Goal: Task Accomplishment & Management: Complete application form

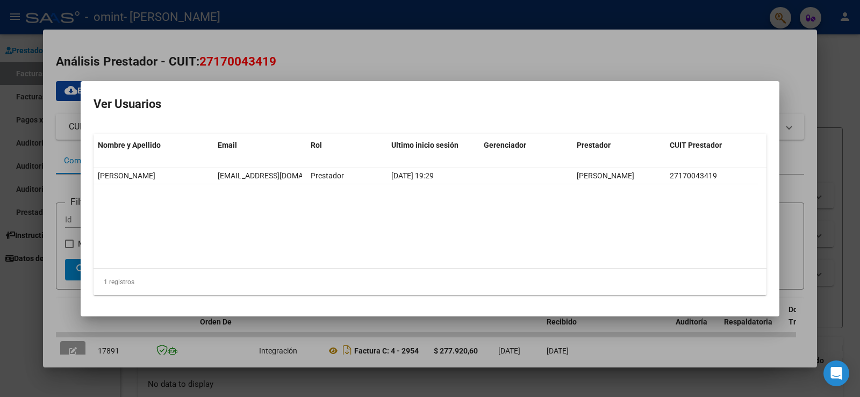
click at [49, 104] on div at bounding box center [430, 198] width 860 height 397
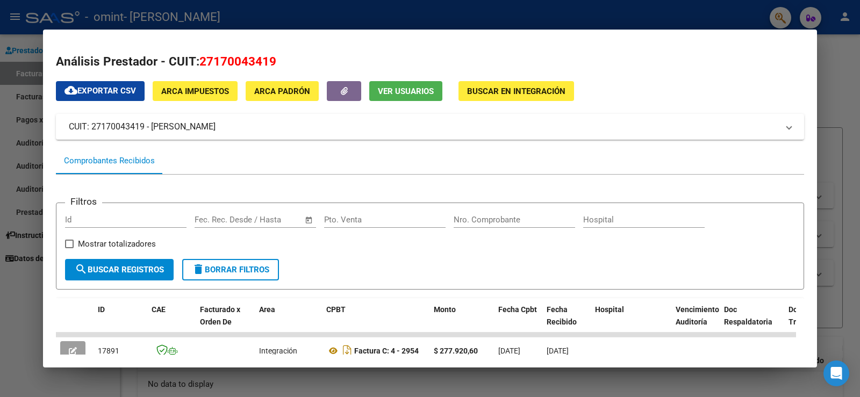
click at [27, 299] on div at bounding box center [430, 198] width 860 height 397
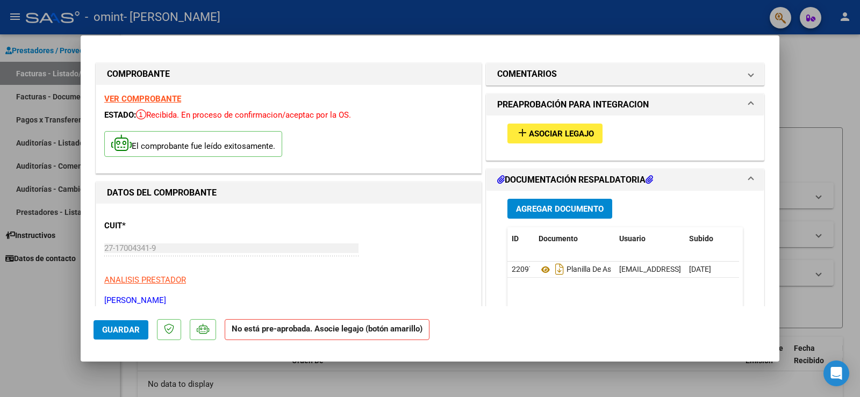
click at [25, 300] on div at bounding box center [430, 198] width 860 height 397
type input "$ 0,00"
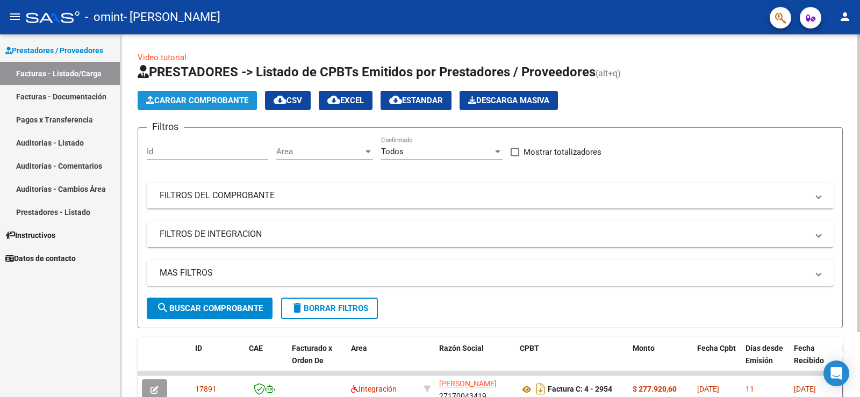
click at [196, 99] on span "Cargar Comprobante" at bounding box center [197, 101] width 102 height 10
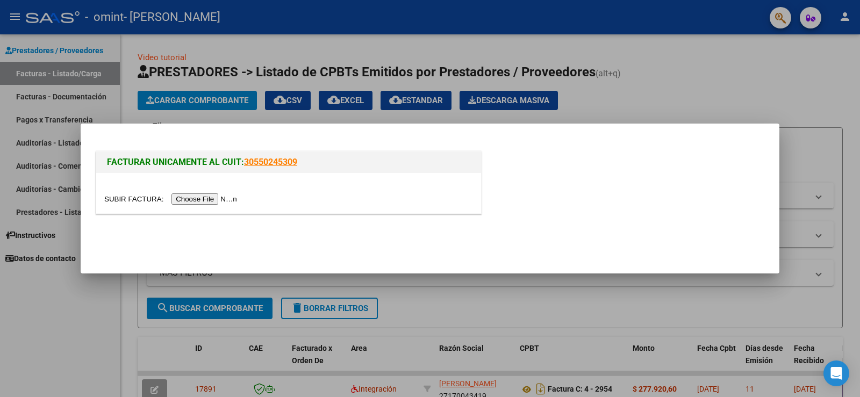
click at [218, 198] on input "file" at bounding box center [172, 198] width 136 height 11
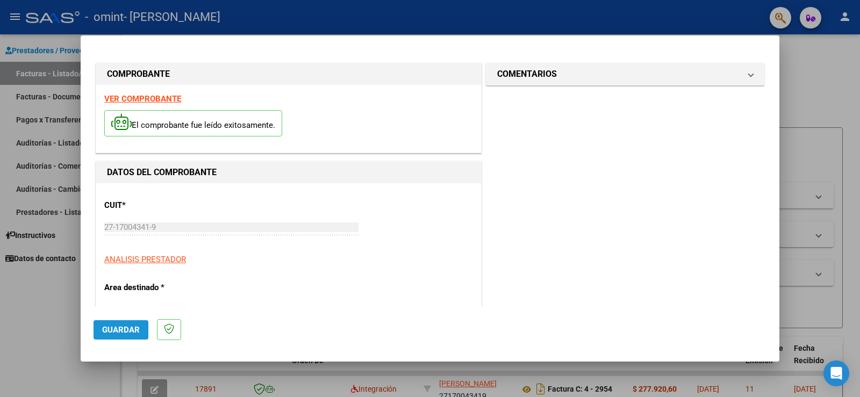
click at [129, 327] on span "Guardar" at bounding box center [121, 330] width 38 height 10
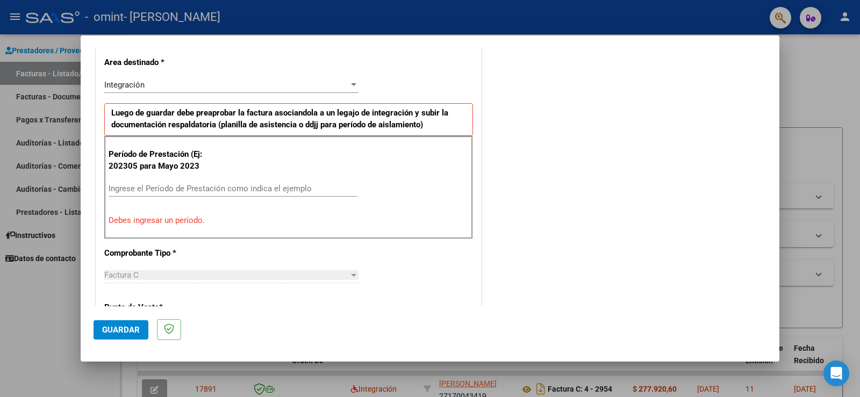
click at [170, 219] on p "Debes ingresar un período." at bounding box center [289, 220] width 360 height 12
click at [156, 187] on input "Ingrese el Período de Prestación como indica el ejemplo" at bounding box center [233, 189] width 248 height 10
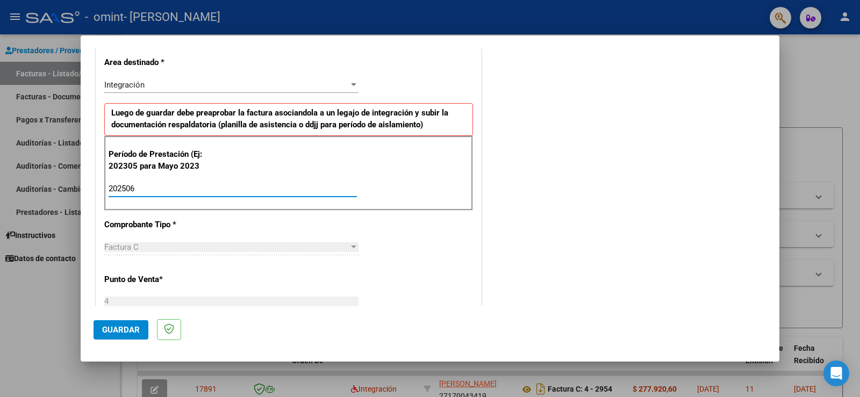
type input "202506"
click at [313, 245] on div "Factura C" at bounding box center [226, 247] width 244 height 10
click at [110, 324] on button "Guardar" at bounding box center [120, 329] width 55 height 19
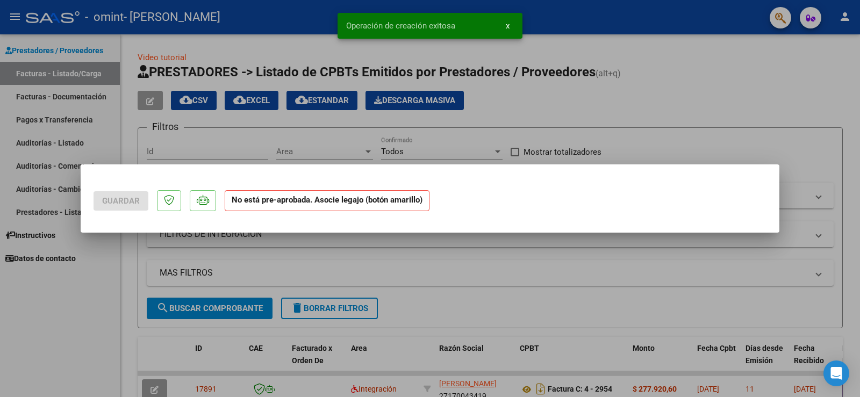
scroll to position [0, 0]
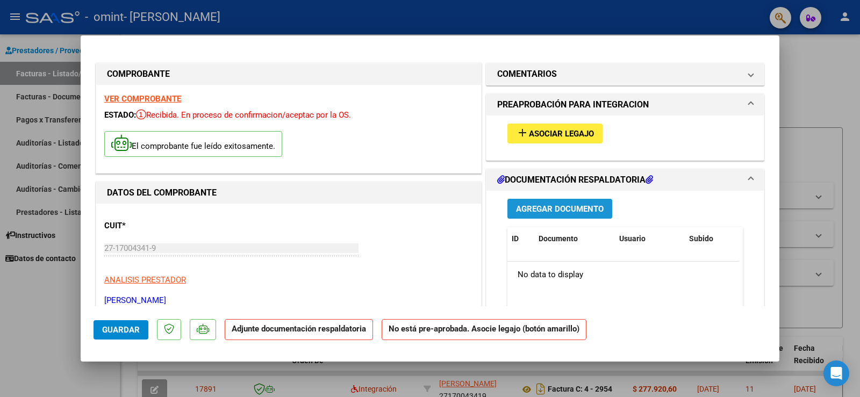
click at [563, 211] on span "Agregar Documento" at bounding box center [560, 209] width 88 height 10
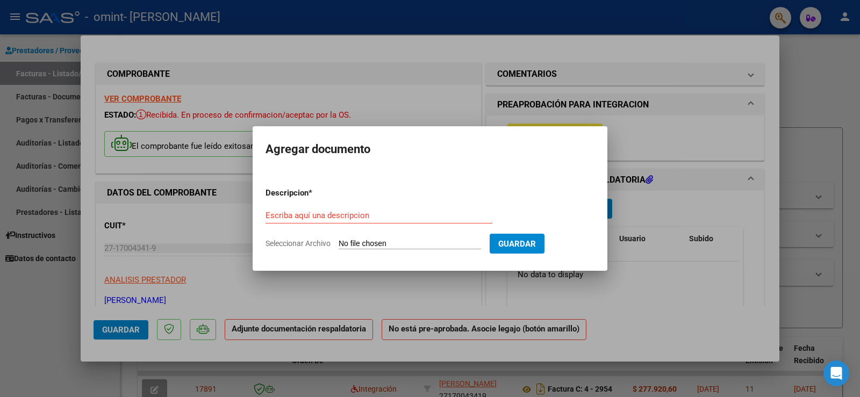
click at [377, 240] on input "Seleccionar Archivo" at bounding box center [409, 244] width 142 height 10
type input "C:\fakepath\CamScanner [DATE] 07.41.pdf"
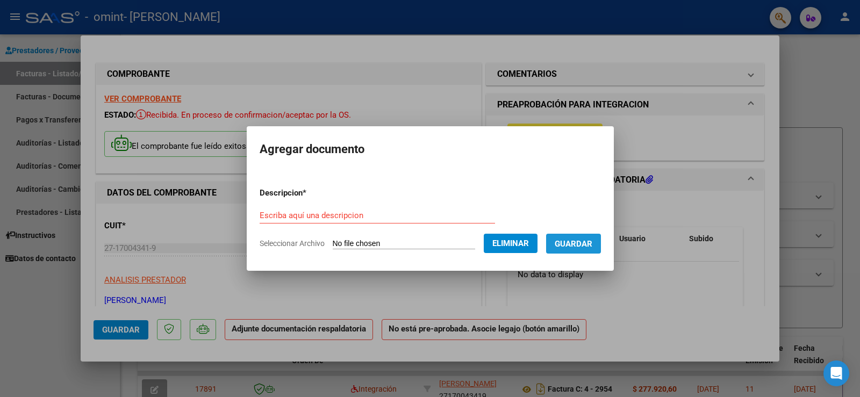
click at [592, 243] on span "Guardar" at bounding box center [573, 244] width 38 height 10
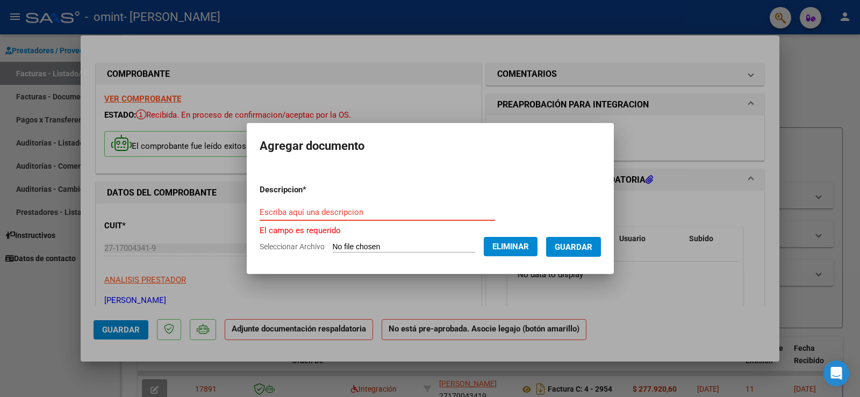
click at [259, 215] on input "Escriba aquí una descripcion" at bounding box center [376, 212] width 235 height 10
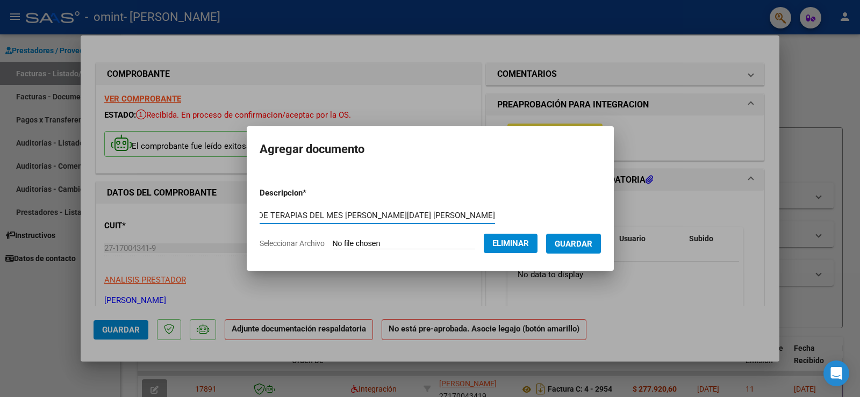
scroll to position [0, 61]
type input "PLANILLAS DE TERAPIAS DEL MES [PERSON_NAME][DATE] [PERSON_NAME]"
click at [586, 239] on span "Guardar" at bounding box center [573, 244] width 38 height 10
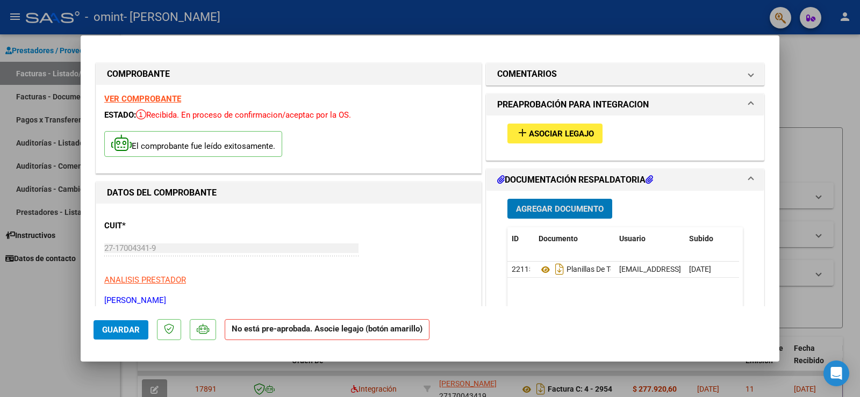
click at [127, 329] on span "Guardar" at bounding box center [121, 330] width 38 height 10
click at [121, 330] on span "Guardar" at bounding box center [121, 330] width 38 height 10
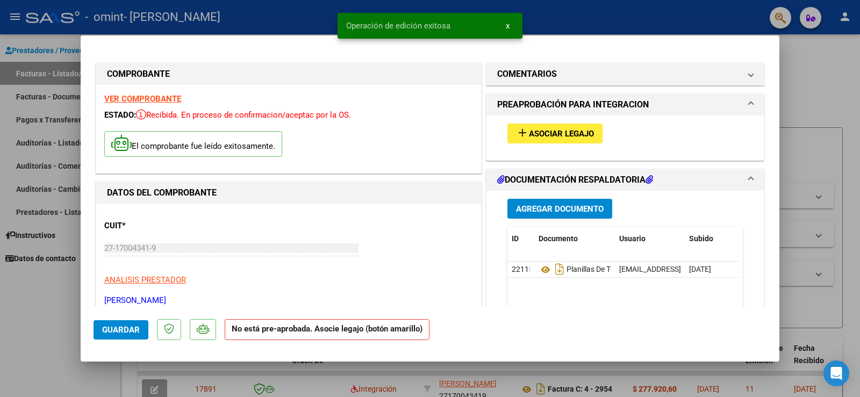
click at [38, 304] on div at bounding box center [430, 198] width 860 height 397
type input "$ 0,00"
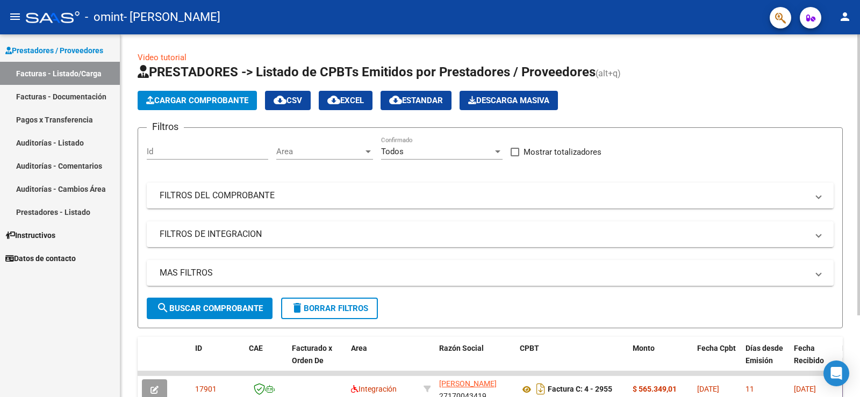
click at [240, 310] on span "search Buscar Comprobante" at bounding box center [209, 309] width 106 height 10
click at [216, 102] on span "Cargar Comprobante" at bounding box center [197, 101] width 102 height 10
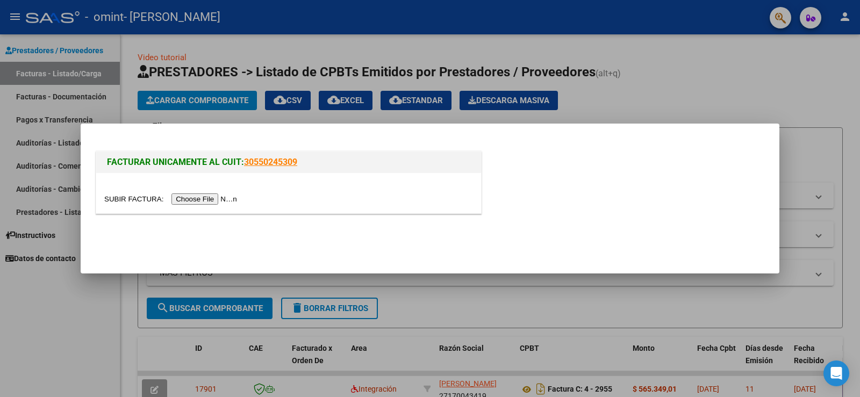
click at [223, 196] on input "file" at bounding box center [172, 198] width 136 height 11
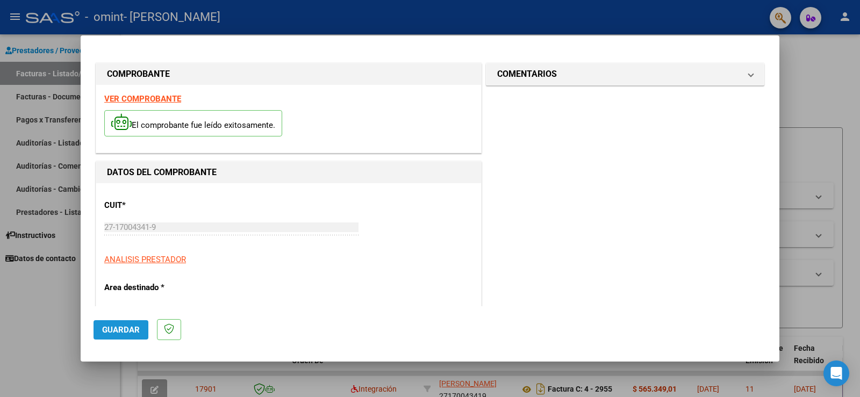
click at [127, 331] on span "Guardar" at bounding box center [121, 330] width 38 height 10
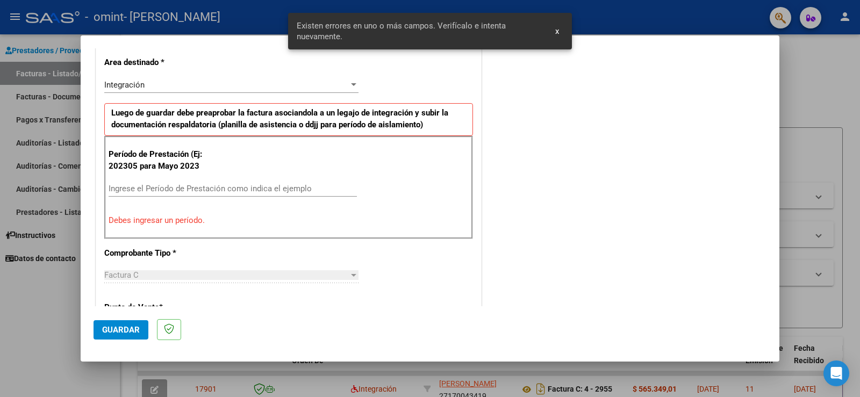
click at [126, 190] on input "Ingrese el Período de Prestación como indica el ejemplo" at bounding box center [233, 189] width 248 height 10
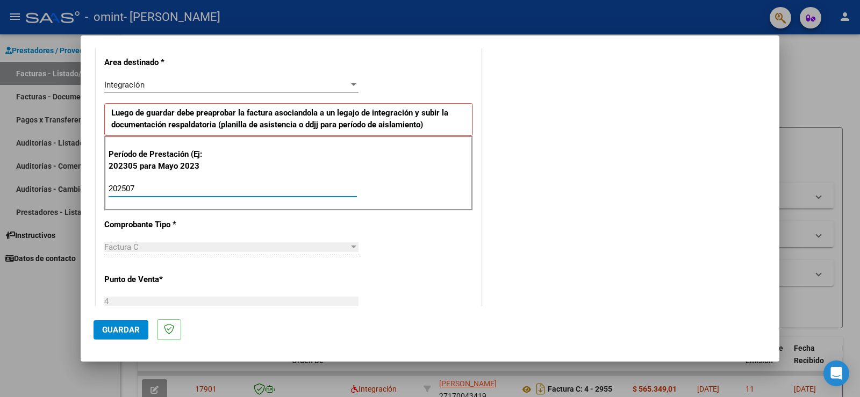
type input "202507"
click at [122, 328] on span "Guardar" at bounding box center [121, 330] width 38 height 10
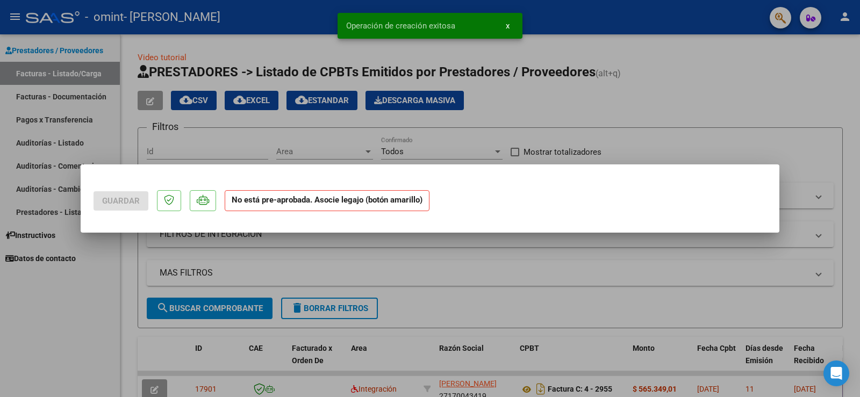
scroll to position [0, 0]
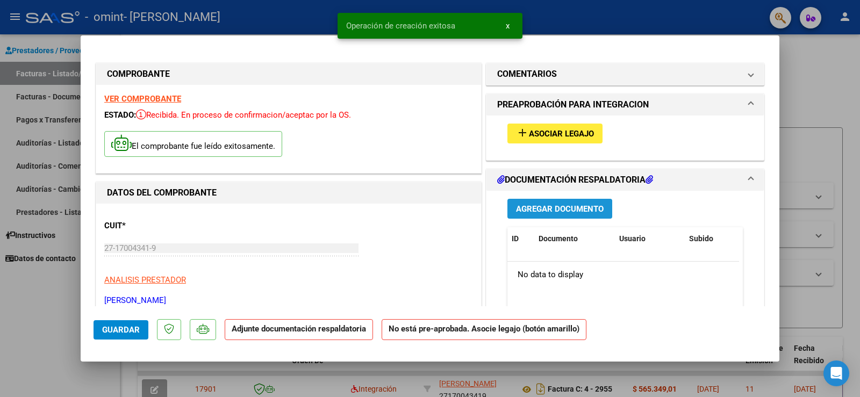
click at [536, 208] on span "Agregar Documento" at bounding box center [560, 209] width 88 height 10
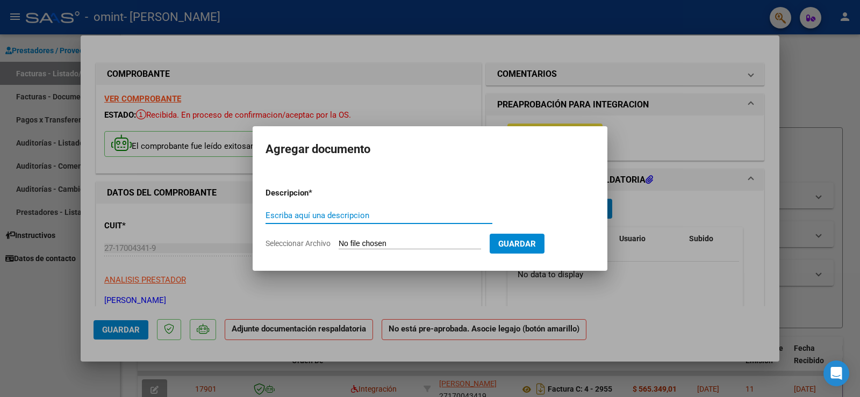
click at [358, 242] on input "Seleccionar Archivo" at bounding box center [409, 244] width 142 height 10
type input "C:\fakepath\PLANILLA MES DE [DATE] [PERSON_NAME].pdf"
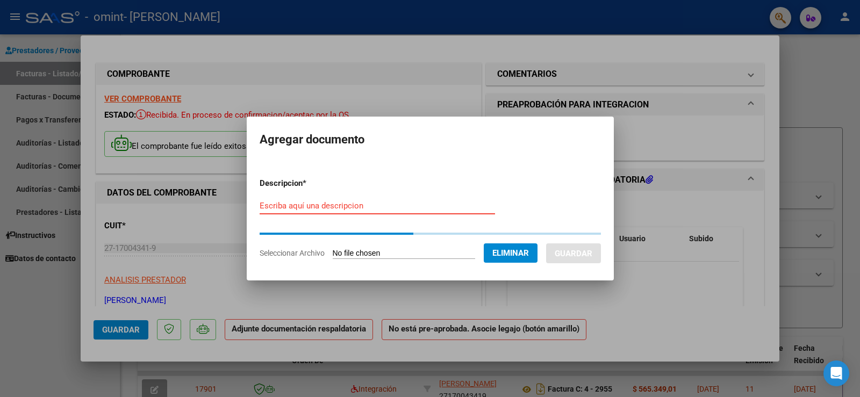
click at [274, 204] on input "Escriba aquí una descripcion" at bounding box center [376, 206] width 235 height 10
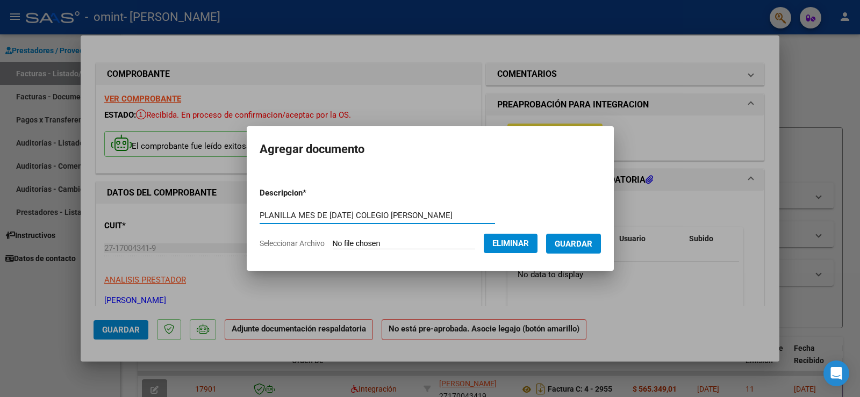
scroll to position [0, 23]
type input "PLANILLA MES DE [DATE] COLEGIO [PERSON_NAME]"
click at [578, 242] on span "Guardar" at bounding box center [573, 244] width 38 height 10
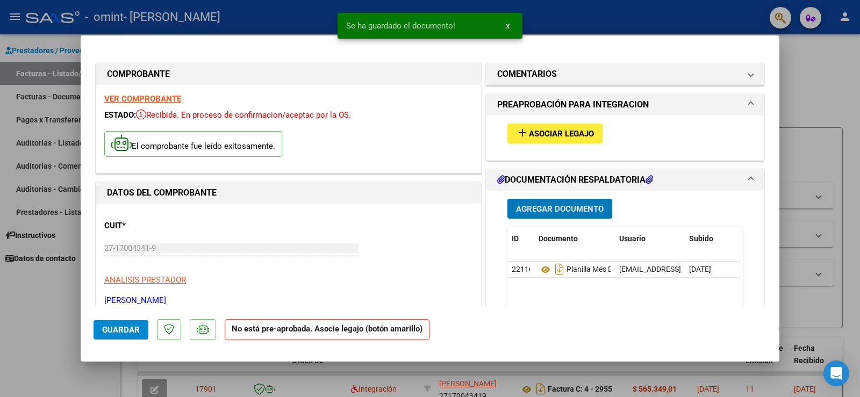
click at [110, 327] on span "Guardar" at bounding box center [121, 330] width 38 height 10
click at [52, 309] on div at bounding box center [430, 198] width 860 height 397
type input "$ 0,00"
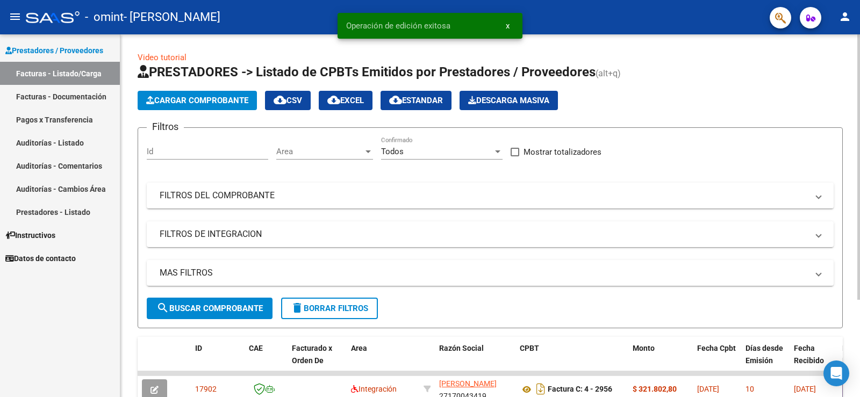
click at [202, 99] on span "Cargar Comprobante" at bounding box center [197, 101] width 102 height 10
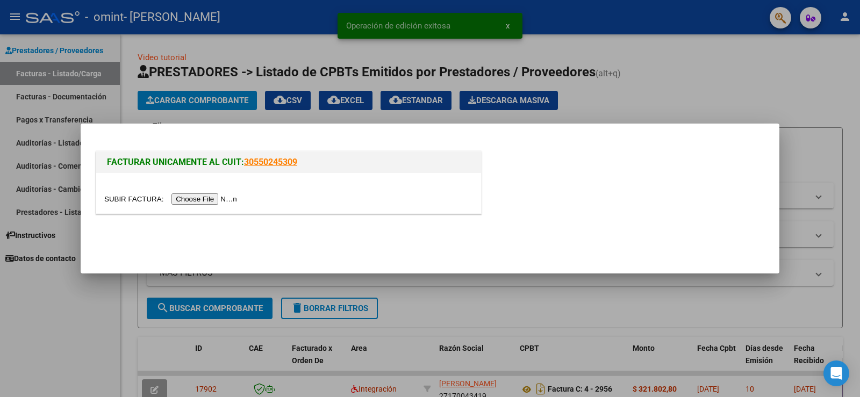
click at [204, 197] on input "file" at bounding box center [172, 198] width 136 height 11
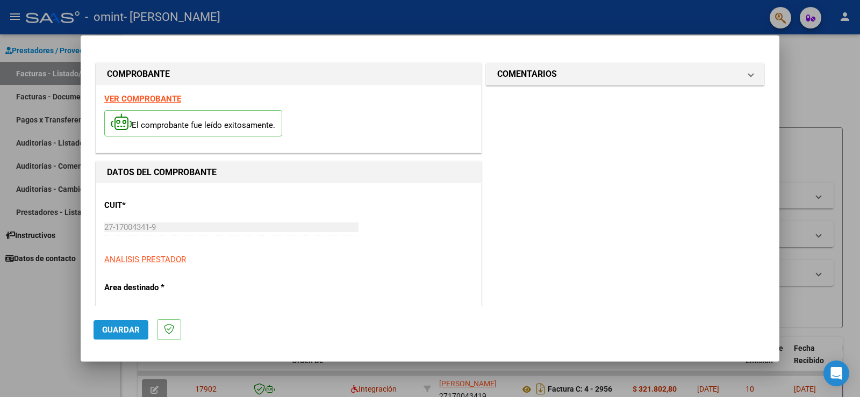
click at [126, 327] on span "Guardar" at bounding box center [121, 330] width 38 height 10
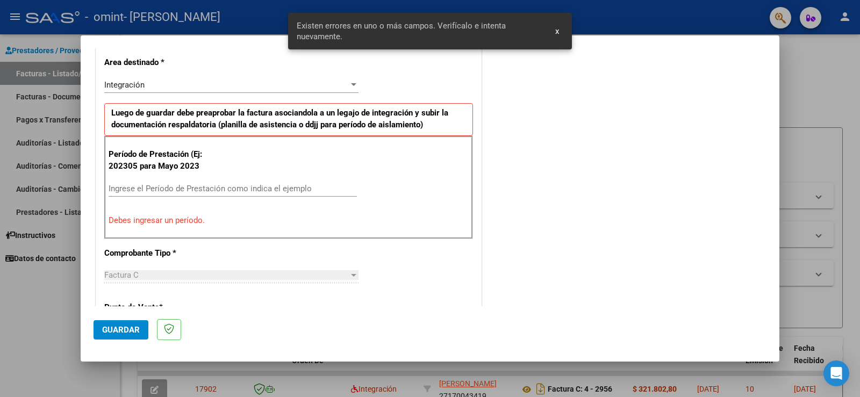
click at [137, 220] on p "Debes ingresar un período." at bounding box center [289, 220] width 360 height 12
click at [137, 219] on p "Debes ingresar un período." at bounding box center [289, 220] width 360 height 12
click at [168, 187] on input "Ingrese el Período de Prestación como indica el ejemplo" at bounding box center [233, 189] width 248 height 10
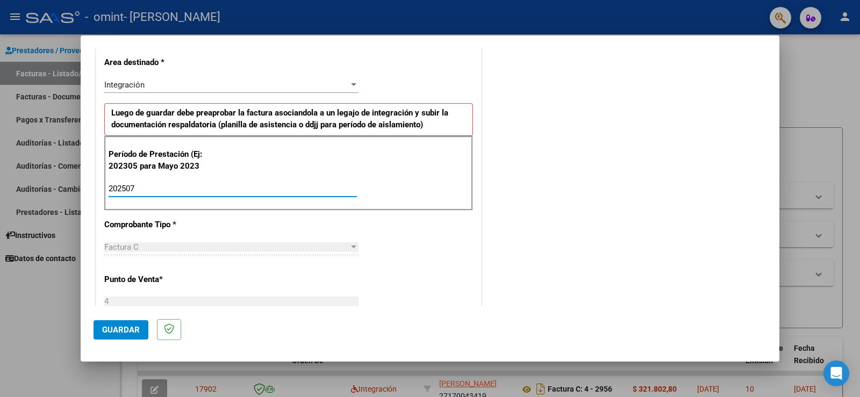
type input "202507"
click at [122, 327] on span "Guardar" at bounding box center [121, 330] width 38 height 10
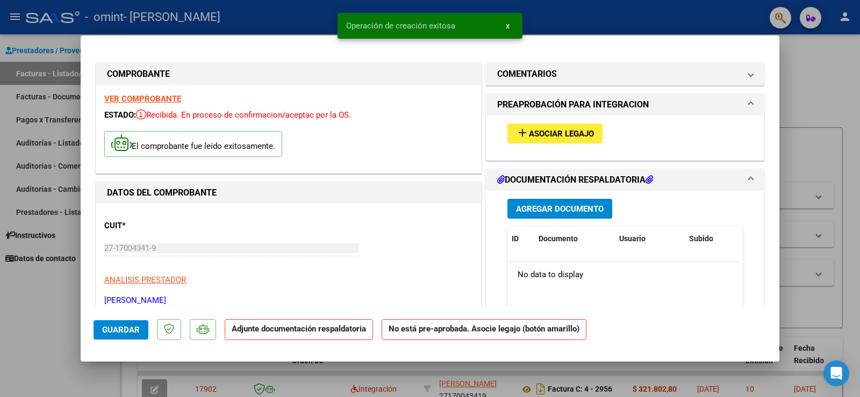
click at [547, 204] on span "Agregar Documento" at bounding box center [560, 209] width 88 height 10
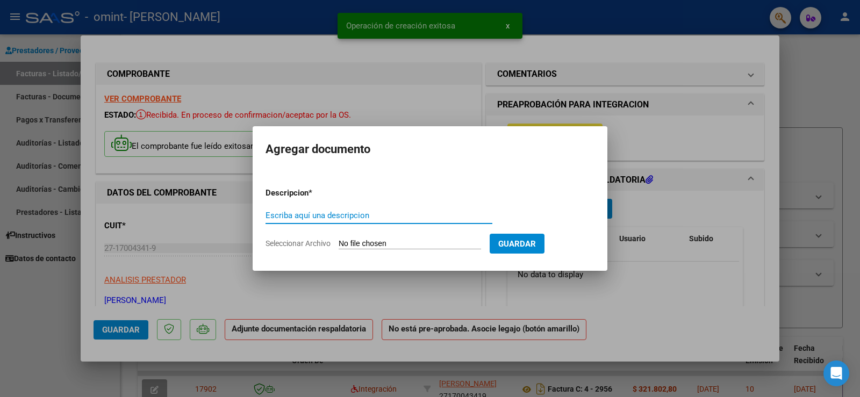
click at [286, 211] on input "Escriba aquí una descripcion" at bounding box center [378, 216] width 227 height 10
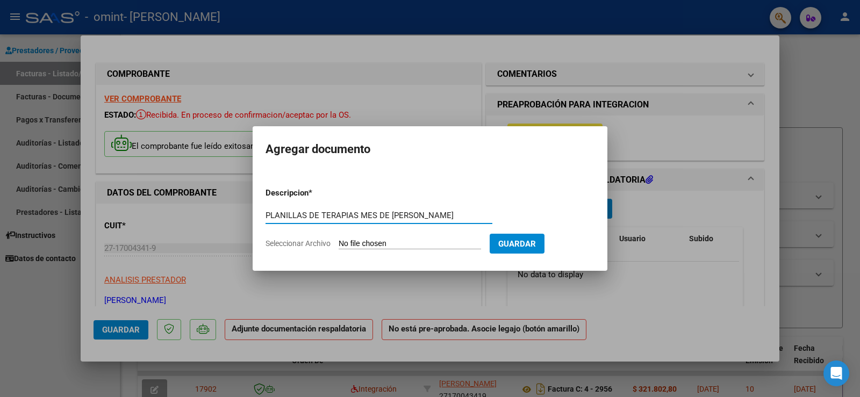
scroll to position [0, 47]
type input "PLANILLAS DE TERAPIAS MES DE [PERSON_NAME]"
click at [387, 245] on input "Seleccionar Archivo" at bounding box center [409, 244] width 142 height 10
type input "C:\fakepath\CamScanner [DATE] 08.09.pdf"
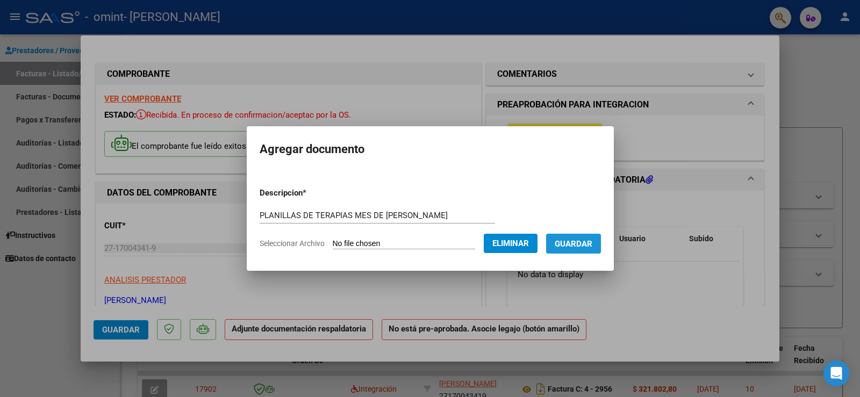
click at [582, 242] on span "Guardar" at bounding box center [573, 244] width 38 height 10
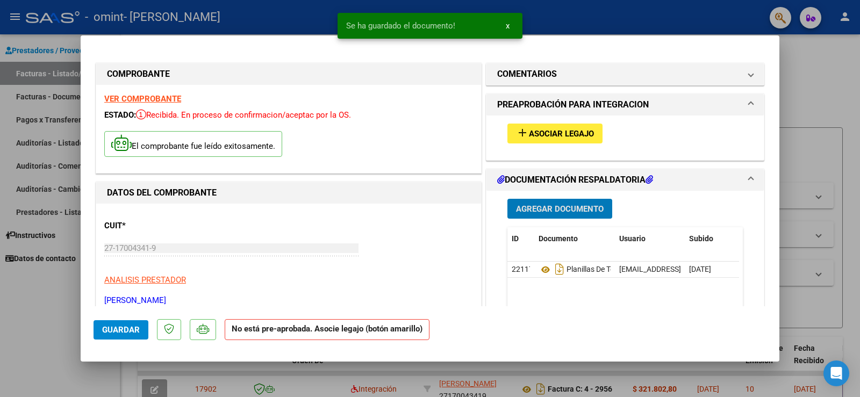
click at [127, 329] on span "Guardar" at bounding box center [121, 330] width 38 height 10
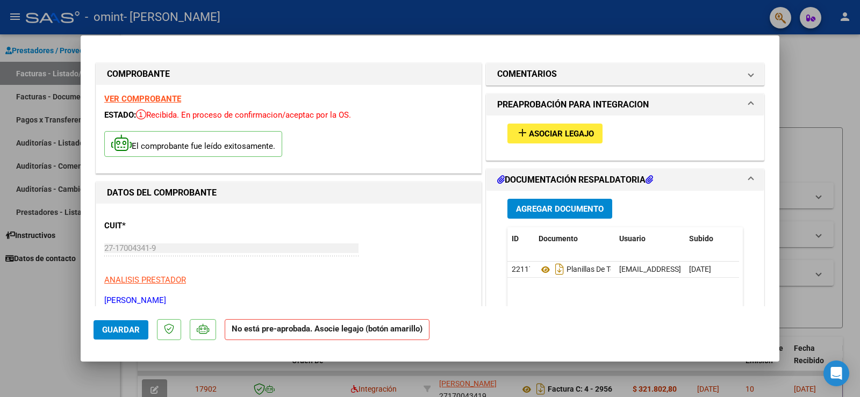
click at [739, 104] on span "PREAPROBACIÓN PARA INTEGRACION" at bounding box center [622, 104] width 251 height 13
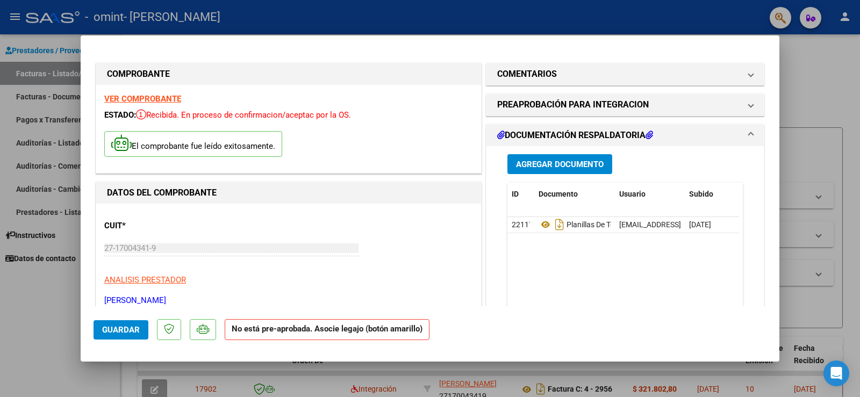
click at [115, 329] on span "Guardar" at bounding box center [121, 330] width 38 height 10
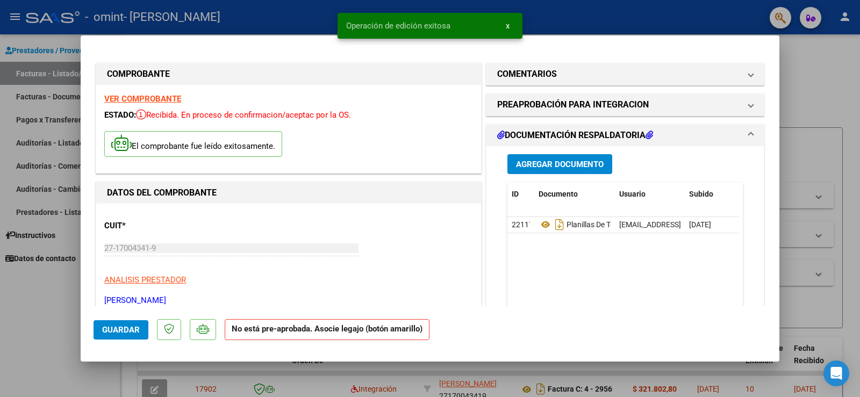
click at [56, 325] on div at bounding box center [430, 198] width 860 height 397
type input "$ 0,00"
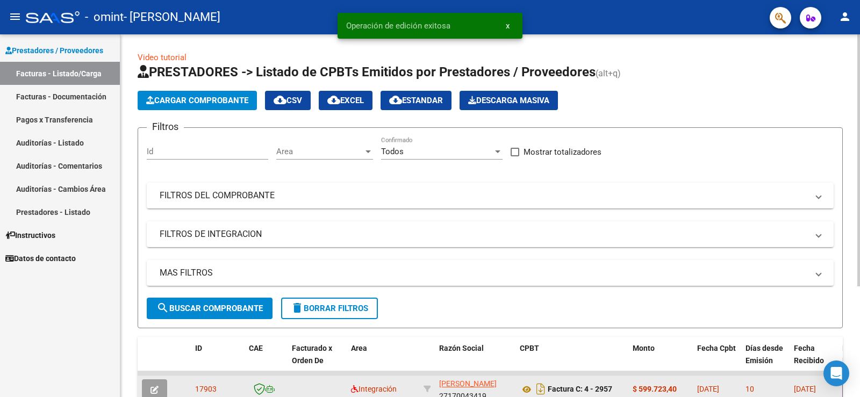
scroll to position [160, 0]
